Goal: Task Accomplishment & Management: Complete application form

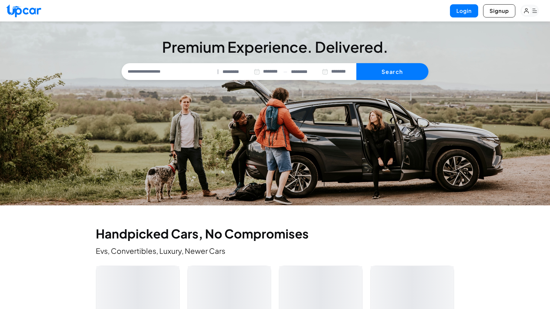
select select "********"
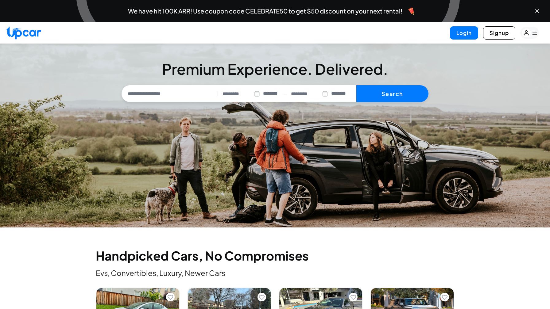
click at [262, 10] on span "We have hit 100K ARR! Use coupon code CELEBRATE50 to get $50 discount on your n…" at bounding box center [265, 11] width 274 height 6
click at [184, 8] on span "We have hit 100K ARR! Use coupon code CELEBRATE50 to get $50 discount on your n…" at bounding box center [265, 11] width 274 height 6
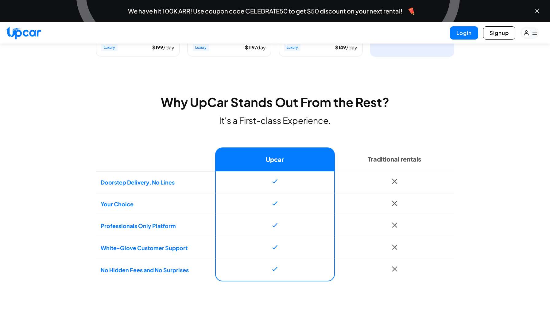
scroll to position [417, 0]
click at [168, 182] on td "Doorstep Delivery, No Lines" at bounding box center [155, 182] width 119 height 22
click at [187, 198] on td "Your Choice" at bounding box center [155, 204] width 119 height 22
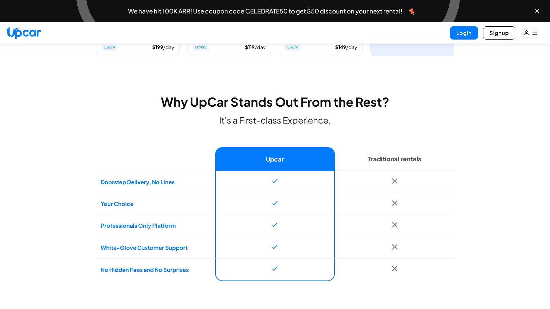
click at [187, 198] on td "Your Choice" at bounding box center [155, 204] width 119 height 22
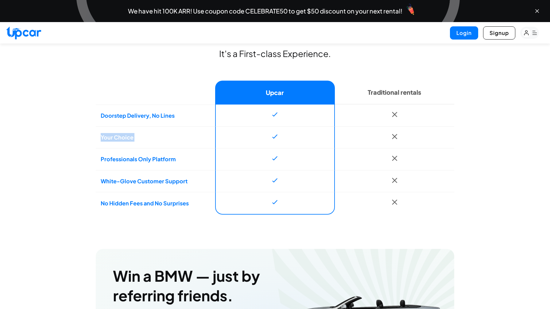
scroll to position [486, 0]
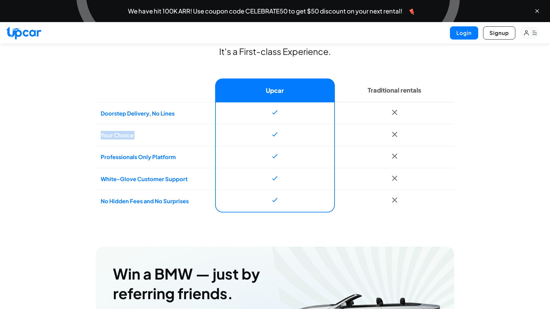
click at [212, 184] on td "White-Glove Customer Support" at bounding box center [155, 179] width 119 height 22
click at [204, 196] on td "No Hidden Fees and No Surprises" at bounding box center [155, 201] width 119 height 23
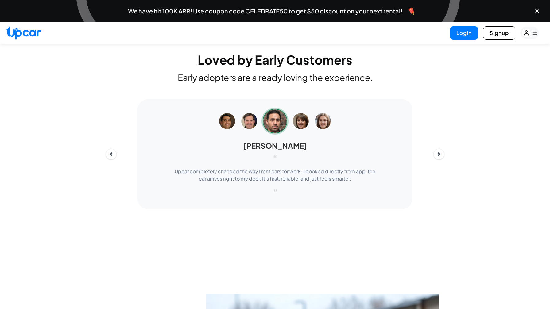
scroll to position [1562, 0]
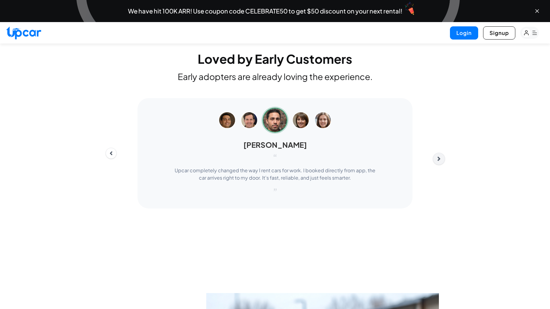
click at [443, 170] on div "[PERSON_NAME] “ Upcar completely changed the way I rent cars for work. I booked…" at bounding box center [275, 153] width 349 height 110
click at [438, 165] on button "Next" at bounding box center [439, 159] width 12 height 12
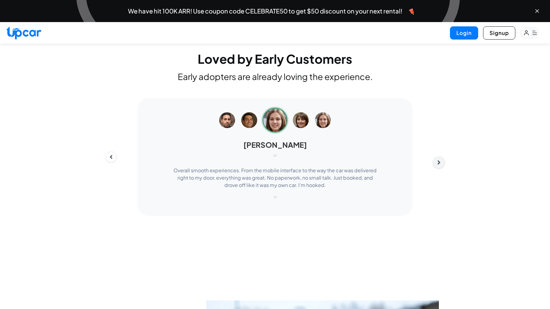
click at [439, 169] on button "Next" at bounding box center [439, 163] width 12 height 12
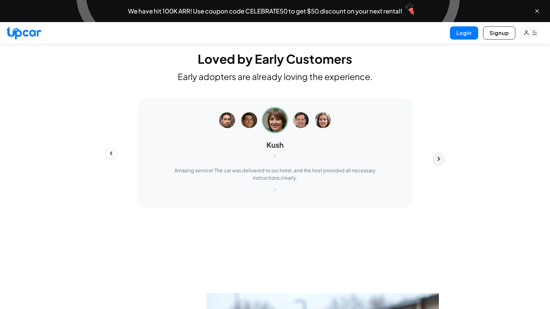
click at [439, 161] on icon "Next" at bounding box center [439, 159] width 3 height 4
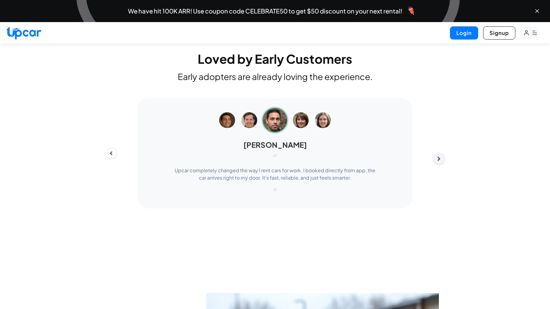
click at [439, 161] on icon "Next" at bounding box center [439, 159] width 3 height 4
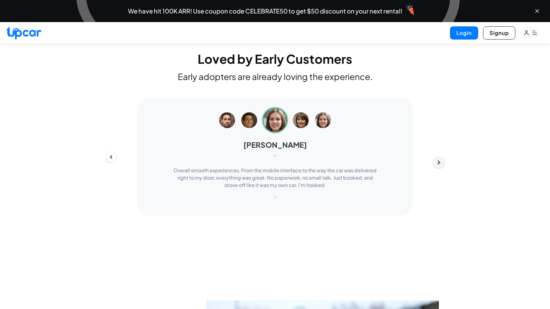
click at [439, 166] on icon "Next" at bounding box center [439, 162] width 7 height 7
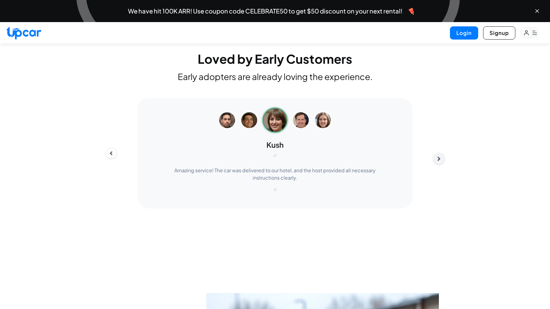
click at [439, 162] on icon "Next" at bounding box center [439, 159] width 7 height 7
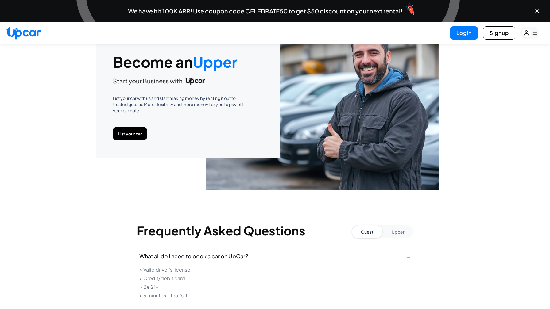
scroll to position [1851, 0]
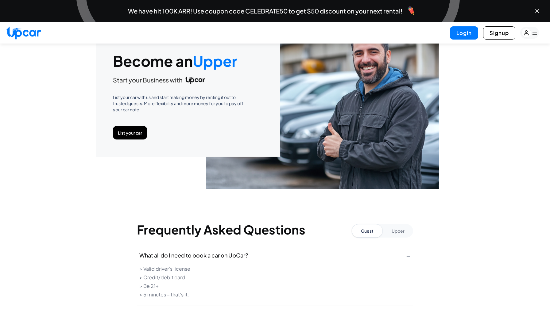
click at [184, 113] on p "List your car with us and start making money by renting it out to trusted guest…" at bounding box center [181, 103] width 137 height 18
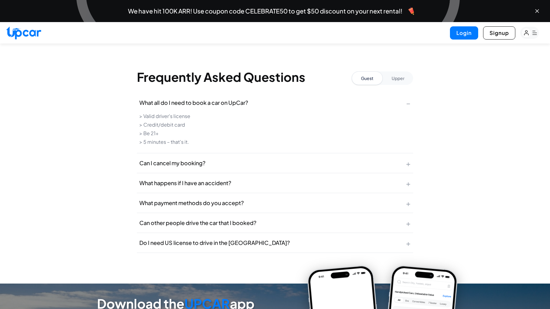
scroll to position [2004, 0]
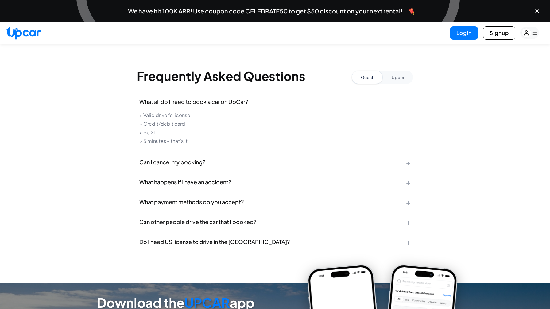
click at [405, 84] on button "Upper" at bounding box center [398, 78] width 30 height 14
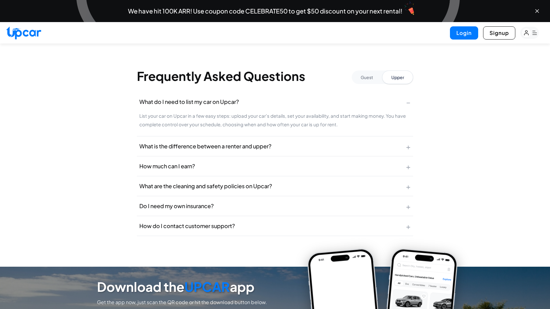
click at [288, 129] on p "List your car on Upcar in a few easy steps: upload your car's details, set your…" at bounding box center [274, 120] width 271 height 17
click at [316, 129] on p "List your car on Upcar in a few easy steps: upload your car's details, set your…" at bounding box center [274, 120] width 271 height 17
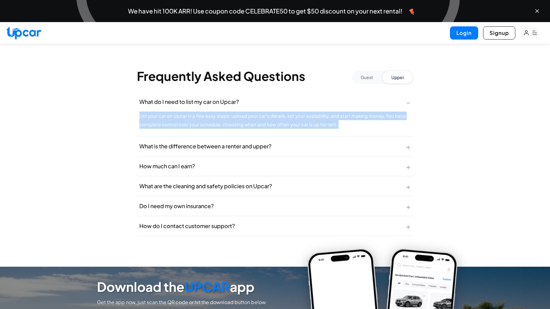
click at [304, 153] on button "What is the difference between a renter and upper? +" at bounding box center [275, 147] width 276 height 20
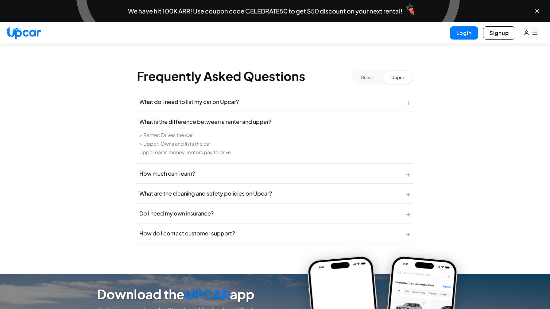
click at [318, 184] on button "How much can I earn? +" at bounding box center [275, 174] width 276 height 20
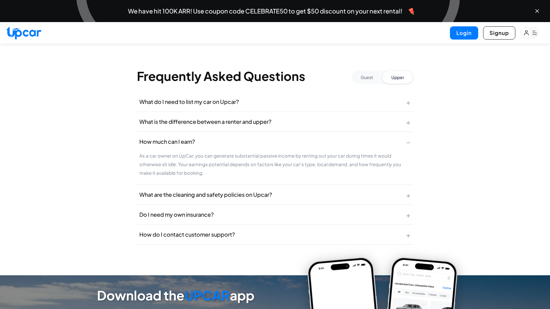
click at [315, 205] on button "What are the cleaning and safety policies on Upcar? +" at bounding box center [275, 195] width 276 height 20
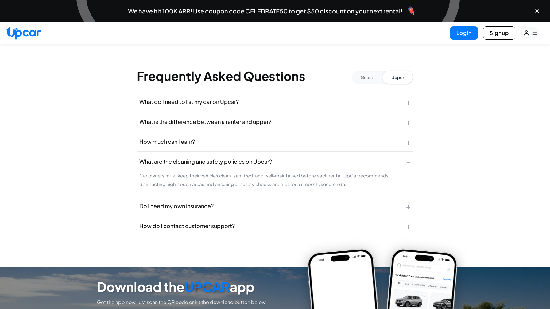
click at [296, 189] on p "Car owners must keep their vehicles clean, sanitized, and well-maintained befor…" at bounding box center [274, 180] width 271 height 17
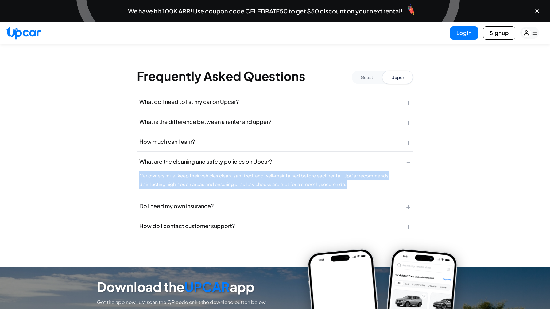
click at [294, 216] on button "Do I need my own insurance? +" at bounding box center [275, 206] width 276 height 20
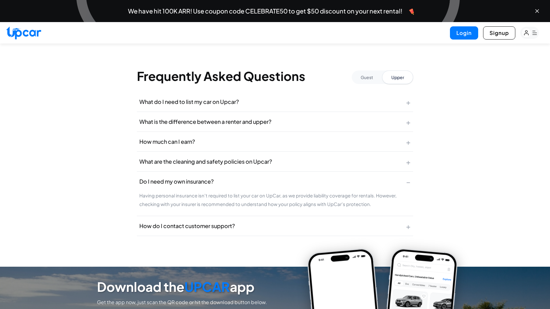
click at [280, 236] on button "How do I contact customer support? +" at bounding box center [275, 226] width 276 height 20
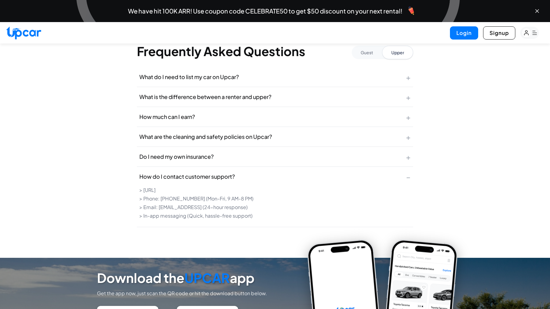
scroll to position [2031, 0]
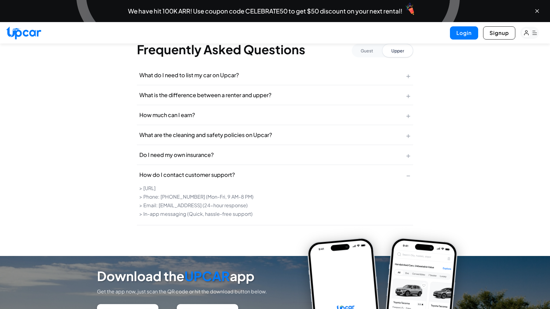
drag, startPoint x: 228, startPoint y: 204, endPoint x: 142, endPoint y: 205, distance: 86.2
click at [142, 192] on li "> [URL]" at bounding box center [274, 188] width 271 height 7
copy li "[URL]"
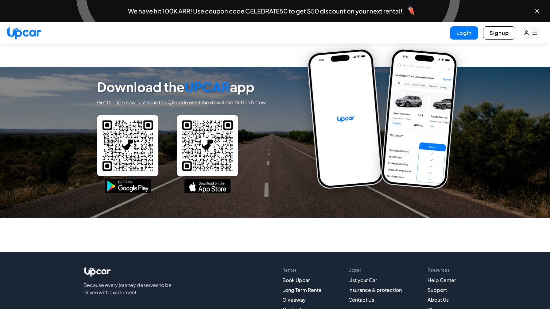
scroll to position [2285, 0]
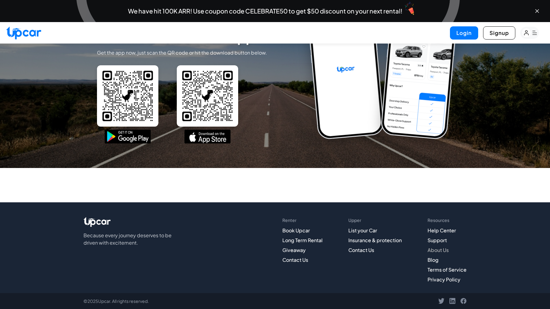
click at [441, 250] on link "About Us" at bounding box center [438, 250] width 21 height 6
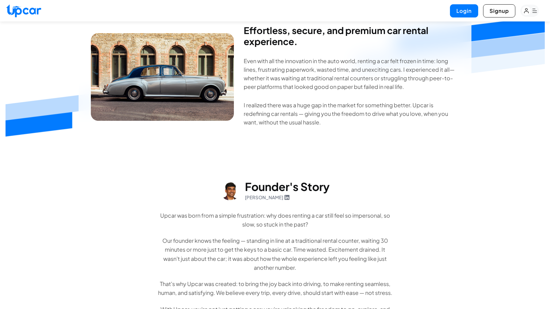
scroll to position [82, 0]
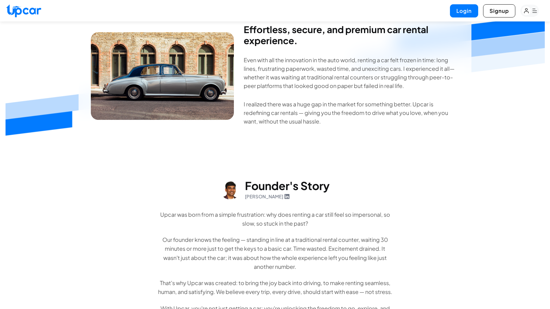
click at [323, 217] on p "Upcar was born from a simple frustration: why does renting a car still feel so …" at bounding box center [275, 219] width 236 height 18
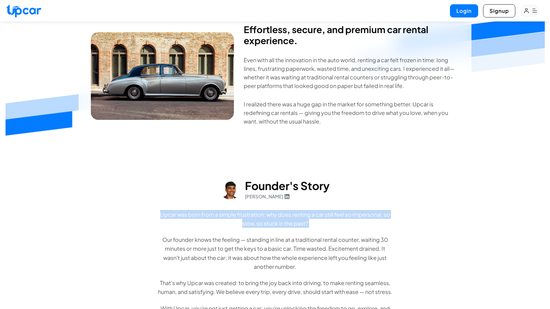
click at [323, 217] on p "Upcar was born from a simple frustration: why does renting a car still feel so …" at bounding box center [275, 219] width 236 height 18
click at [354, 219] on p "Upcar was born from a simple frustration: why does renting a car still feel so …" at bounding box center [275, 219] width 236 height 18
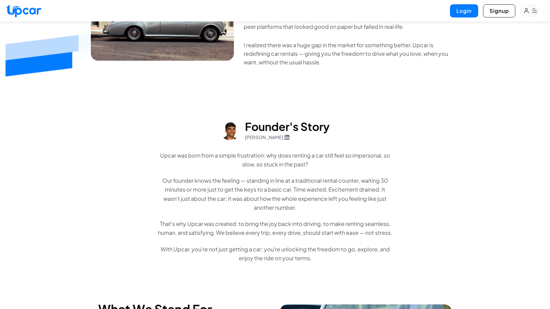
scroll to position [144, 0]
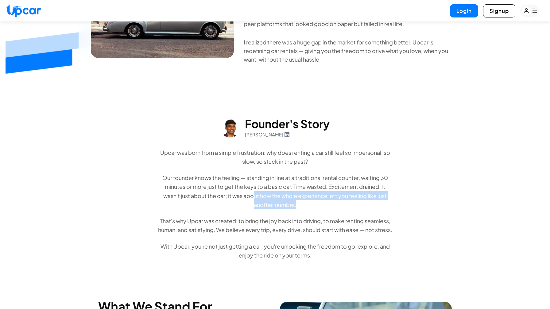
drag, startPoint x: 255, startPoint y: 194, endPoint x: 305, endPoint y: 202, distance: 51.3
click at [305, 202] on p "Our founder knows the feeling — standing in line at a traditional rental counte…" at bounding box center [275, 191] width 236 height 36
click at [287, 195] on p "Our founder knows the feeling — standing in line at a traditional rental counte…" at bounding box center [275, 191] width 236 height 36
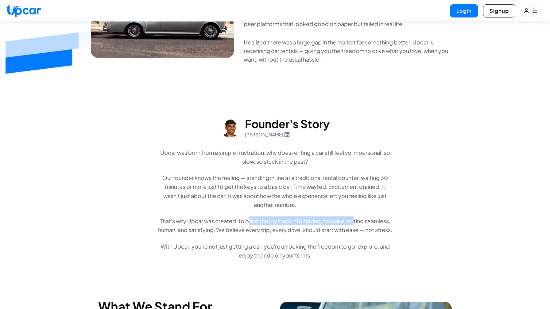
drag, startPoint x: 249, startPoint y: 220, endPoint x: 371, endPoint y: 221, distance: 122.1
click at [370, 221] on p "That's why Upcar was created: to bring the joy back into driving, to make renti…" at bounding box center [275, 226] width 236 height 18
click at [371, 221] on p "That's why Upcar was created: to bring the joy back into driving, to make renti…" at bounding box center [275, 226] width 236 height 18
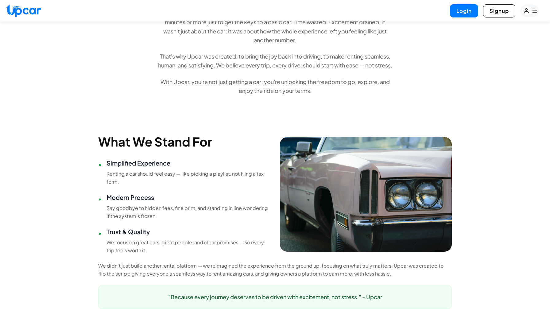
scroll to position [318, 0]
click at [178, 266] on p "We didn't just build another rental platform — we reimagined the experience fro…" at bounding box center [275, 270] width 354 height 16
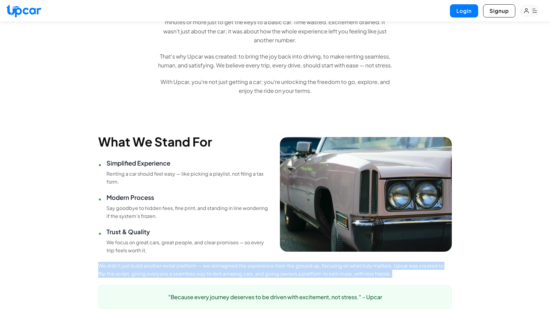
click at [171, 267] on p "We didn't just build another rental platform — we reimagined the experience fro…" at bounding box center [275, 270] width 354 height 16
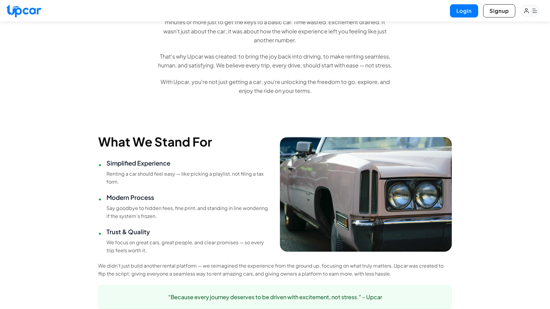
click at [285, 296] on p ""Because every journey deserves to be driven with excitement, not stress." - Up…" at bounding box center [275, 297] width 338 height 9
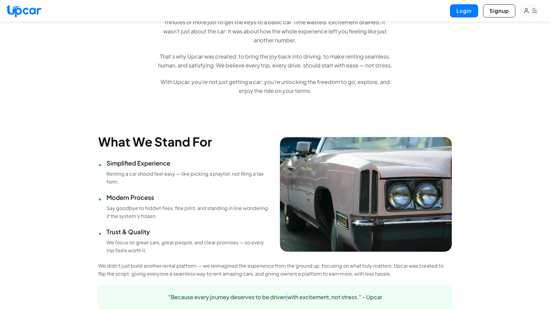
click at [285, 296] on p ""Because every journey deserves to be driven with excitement, not stress." - Up…" at bounding box center [275, 297] width 338 height 9
click at [157, 213] on p "Say goodbye to hidden fees, fine print, and standing in line wondering if the s…" at bounding box center [188, 212] width 164 height 16
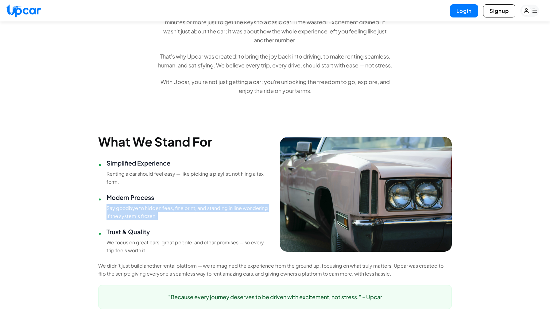
click at [136, 214] on p "Say goodbye to hidden fees, fine print, and standing in line wondering if the s…" at bounding box center [188, 212] width 164 height 16
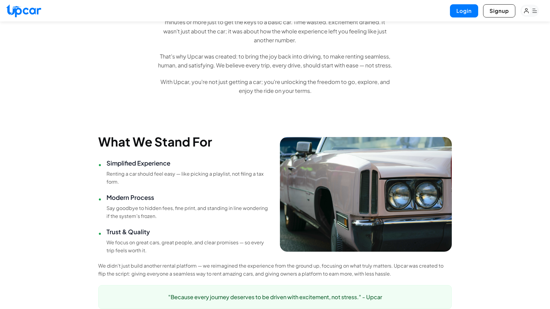
click at [136, 214] on p "Say goodbye to hidden fees, fine print, and standing in line wondering if the s…" at bounding box center [188, 212] width 164 height 16
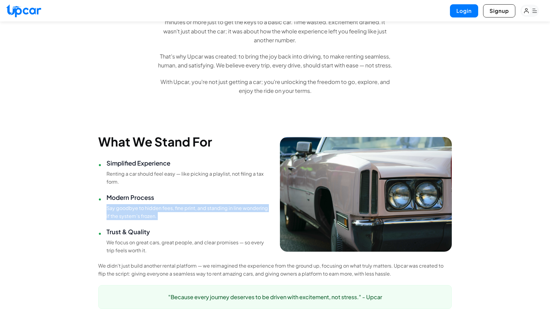
click at [157, 180] on p "Renting a car should feel easy — like picking a playlist, not filing a tax form." at bounding box center [188, 178] width 164 height 16
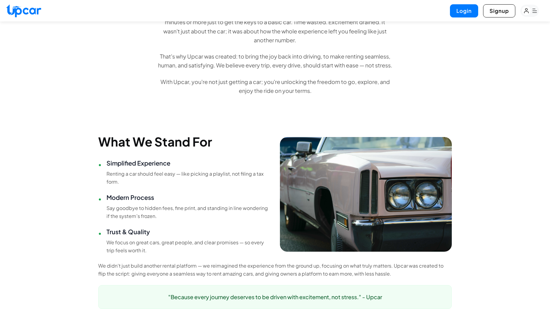
click at [157, 180] on p "Renting a car should feel easy — like picking a playlist, not filing a tax form." at bounding box center [188, 178] width 164 height 16
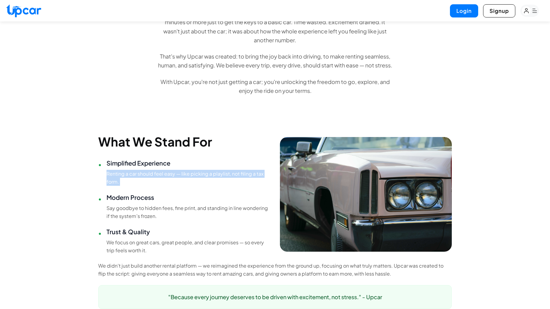
click at [157, 180] on p "Renting a car should feel easy — like picking a playlist, not filing a tax form." at bounding box center [188, 178] width 164 height 16
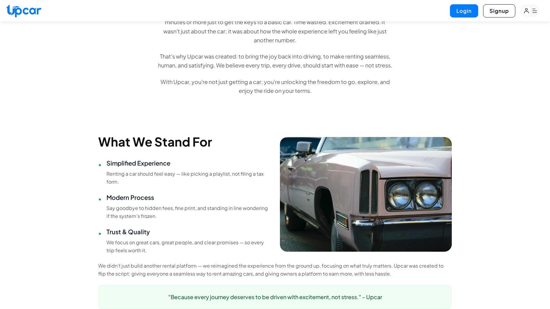
click at [182, 246] on p "We focus on great cars, great people, and clear promises — so every trip feels …" at bounding box center [188, 247] width 164 height 16
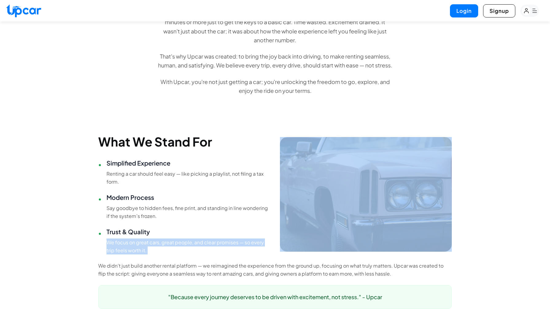
click at [182, 246] on p "We focus on great cars, great people, and clear promises — so every trip feels …" at bounding box center [188, 247] width 164 height 16
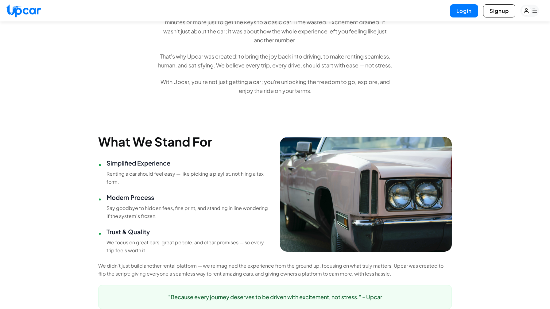
click at [243, 254] on p "We focus on great cars, great people, and clear promises — so every trip feels …" at bounding box center [188, 247] width 164 height 16
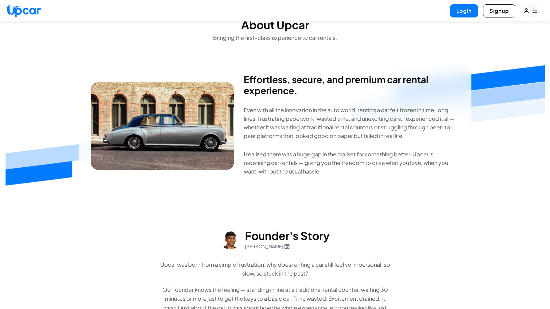
scroll to position [0, 0]
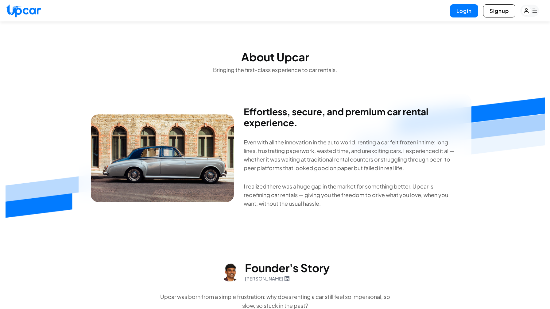
click at [32, 9] on img at bounding box center [23, 10] width 35 height 13
select select "********"
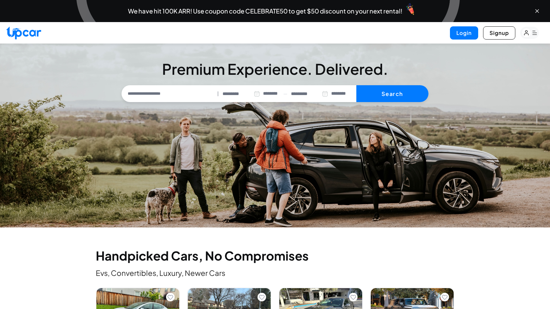
click at [538, 35] on rect "button" at bounding box center [529, 33] width 19 height 12
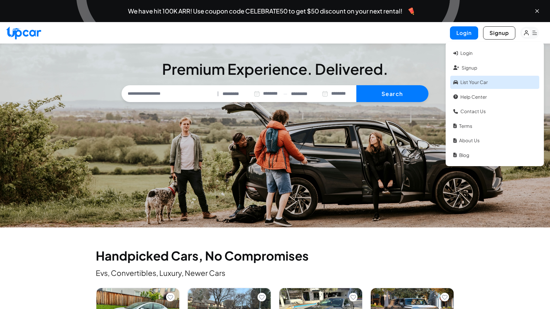
click at [475, 83] on link "List your car" at bounding box center [494, 82] width 89 height 13
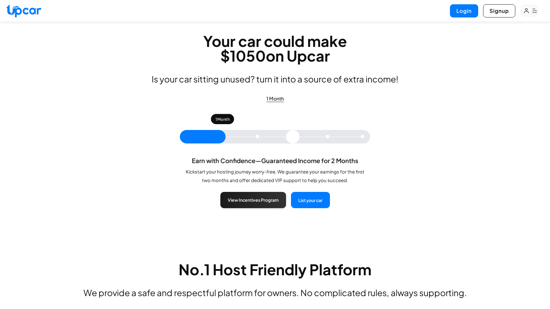
click at [299, 81] on p "Is your car sitting unused? turn it into a source of extra income!" at bounding box center [275, 79] width 247 height 10
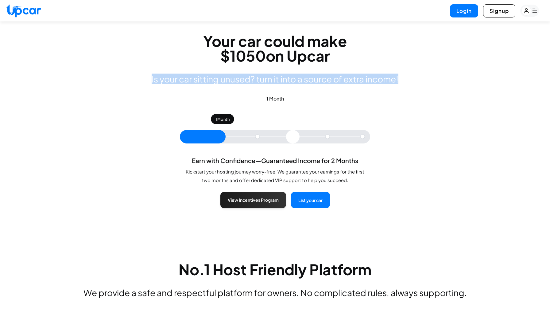
click at [299, 81] on p "Is your car sitting unused? turn it into a source of extra income!" at bounding box center [275, 79] width 247 height 10
click at [245, 171] on p "Kickstart your hosting journey worry-free. We guarantee your earnings for the f…" at bounding box center [275, 176] width 184 height 17
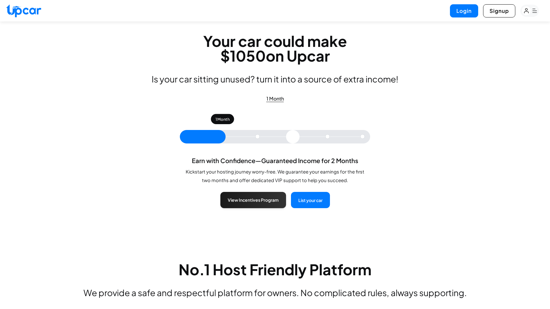
click at [245, 171] on p "Kickstart your hosting journey worry-free. We guarantee your earnings for the f…" at bounding box center [275, 176] width 184 height 17
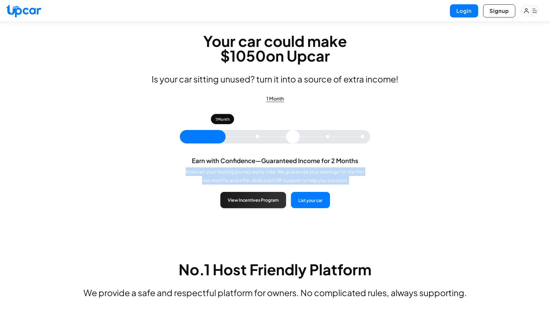
click at [272, 173] on p "Kickstart your hosting journey worry-free. We guarantee your earnings for the f…" at bounding box center [275, 176] width 184 height 17
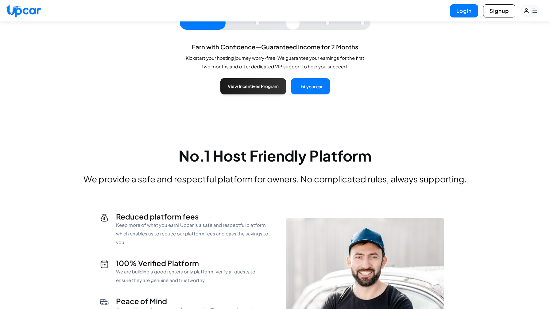
scroll to position [120, 0]
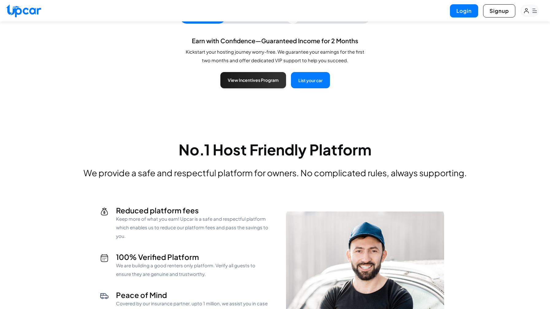
click at [329, 172] on p "We provide a safe and respectful platform for owners. No complicated rules, alw…" at bounding box center [275, 173] width 430 height 10
click at [254, 177] on p "We provide a safe and respectful platform for owners. No complicated rules, alw…" at bounding box center [275, 173] width 430 height 10
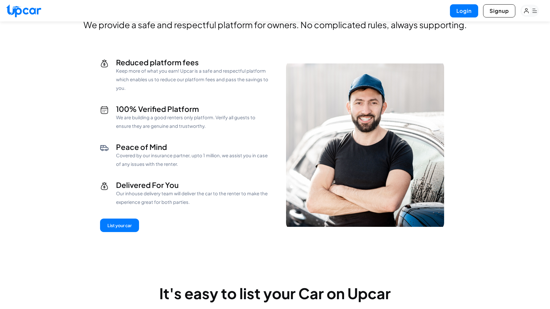
scroll to position [269, 0]
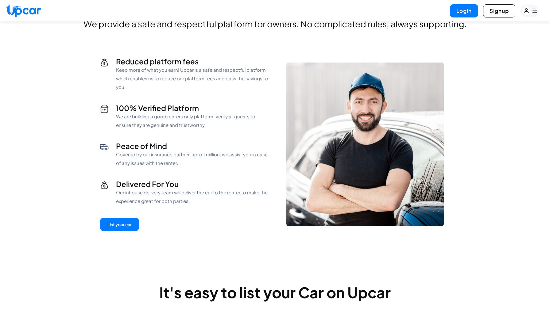
click at [204, 119] on p "We are building a good renters only platform. Verify all guests to ensure they …" at bounding box center [193, 120] width 154 height 17
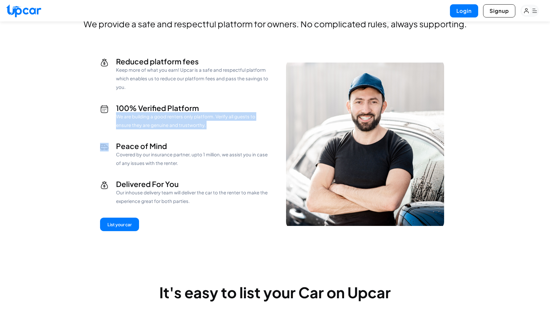
click at [204, 119] on p "We are building a good renters only platform. Verify all guests to ensure they …" at bounding box center [193, 120] width 154 height 17
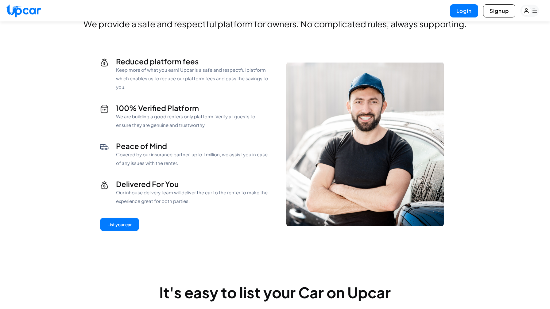
click at [204, 119] on p "We are building a good renters only platform. Verify all guests to ensure they …" at bounding box center [193, 120] width 154 height 17
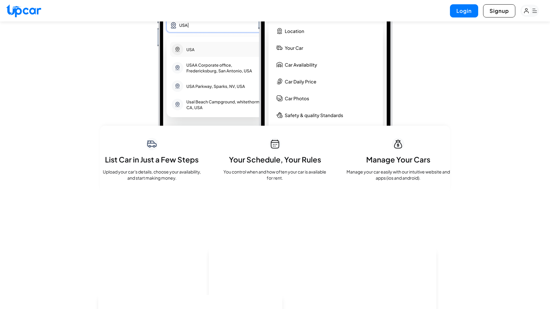
scroll to position [694, 0]
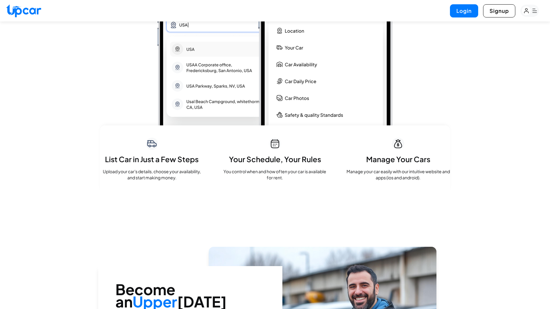
click at [279, 172] on p "You control when and how often your car is available for rent." at bounding box center [274, 174] width 103 height 12
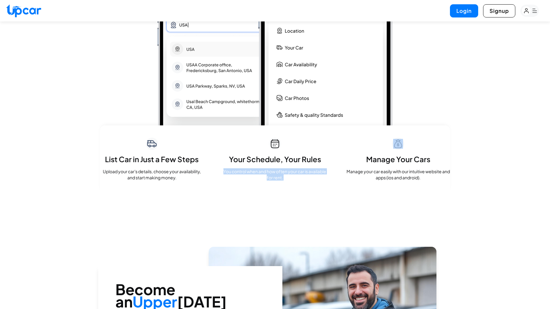
click at [262, 173] on p "You control when and how often your car is available for rent." at bounding box center [274, 174] width 103 height 12
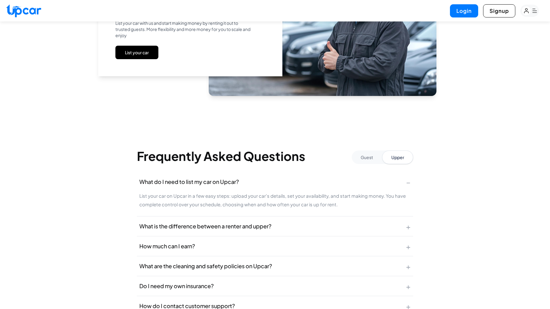
scroll to position [1016, 0]
